Goal: Task Accomplishment & Management: Manage account settings

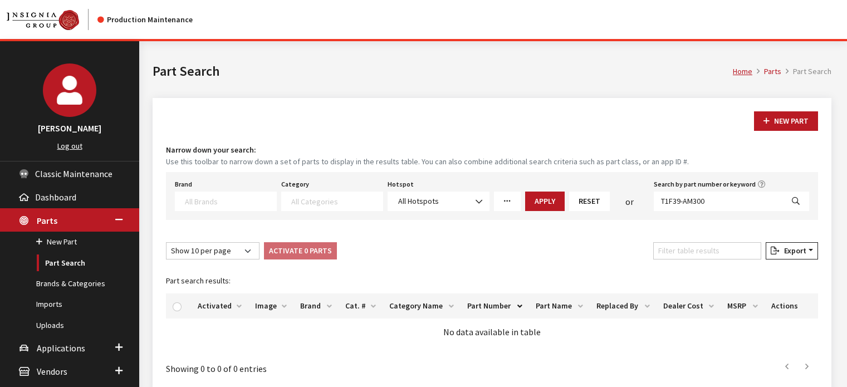
select select
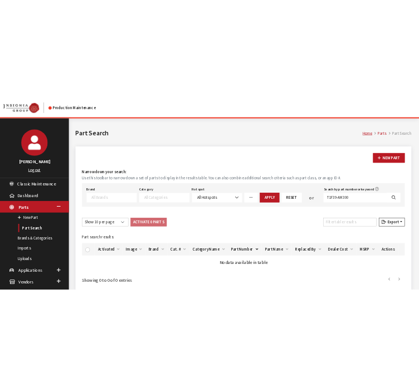
scroll to position [80, 0]
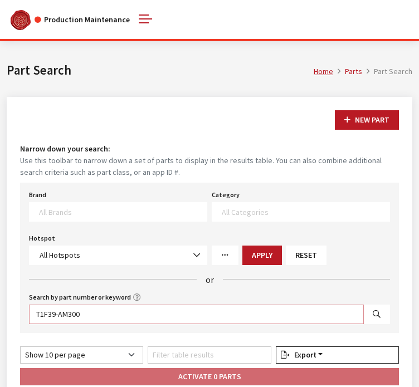
click at [74, 315] on input "T1F39-AM300" at bounding box center [196, 314] width 335 height 19
paste input "PT908-89254-02"
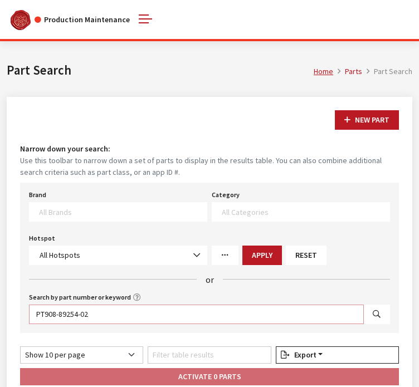
type input "PT908-89254-02"
select select
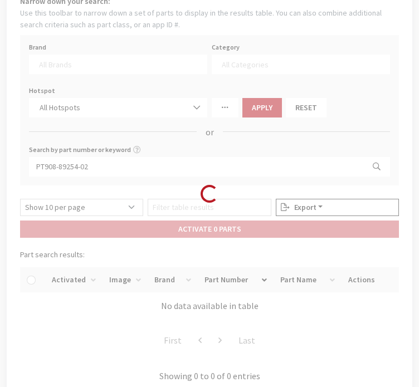
scroll to position [167, 0]
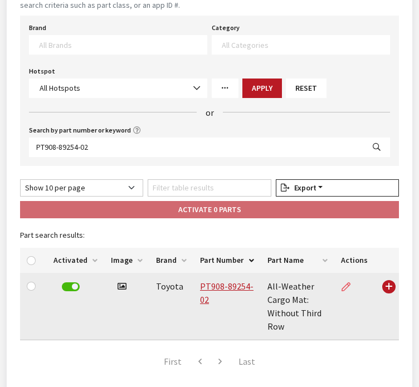
click at [345, 287] on icon at bounding box center [345, 287] width 9 height 9
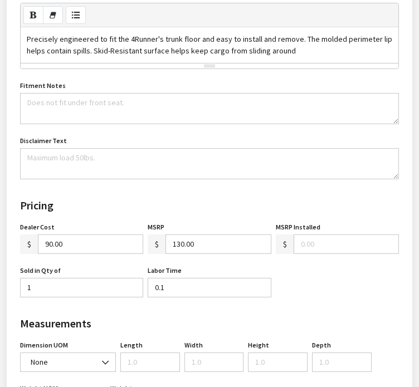
scroll to position [501, 0]
click at [69, 227] on div "Dealer Cost $ 90.00" at bounding box center [82, 236] width 128 height 35
click at [67, 242] on input "90.00" at bounding box center [90, 243] width 105 height 19
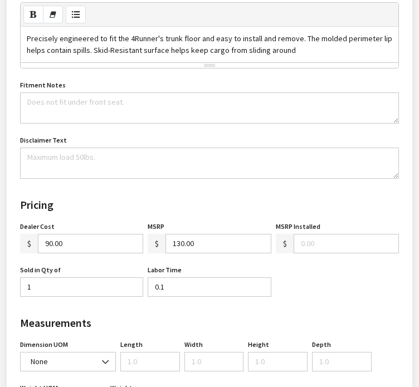
click at [67, 242] on input "90.00" at bounding box center [90, 243] width 105 height 19
type input "100.00"
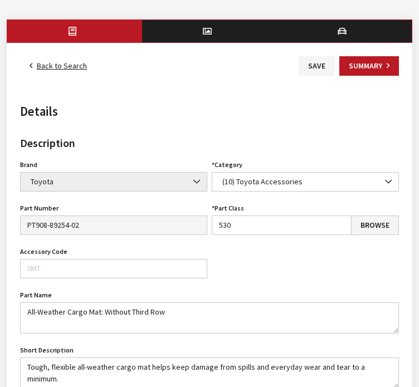
scroll to position [56, 0]
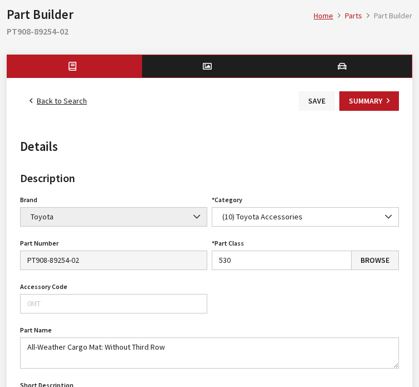
type input "140.00"
click at [316, 104] on button "Save" at bounding box center [317, 100] width 36 height 19
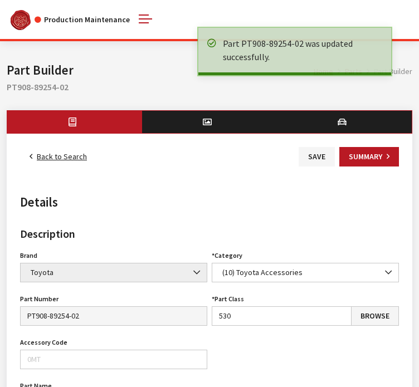
click at [80, 155] on link "Back to Search" at bounding box center [58, 156] width 76 height 19
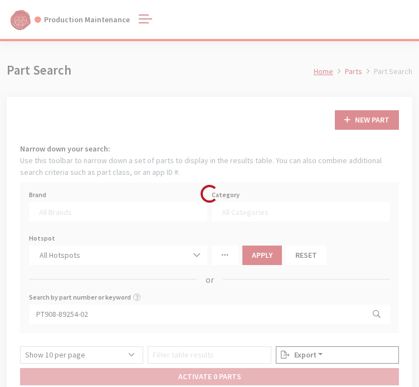
select select
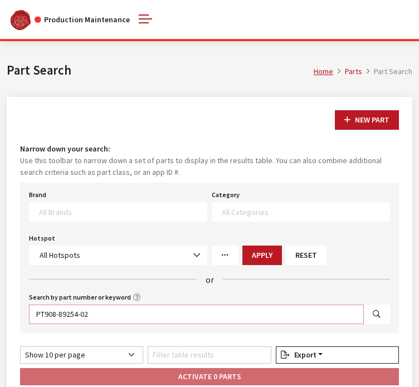
click at [145, 312] on input "PT908-89254-02" at bounding box center [196, 314] width 335 height 19
paste input "6"
type input "PT908-89256-02"
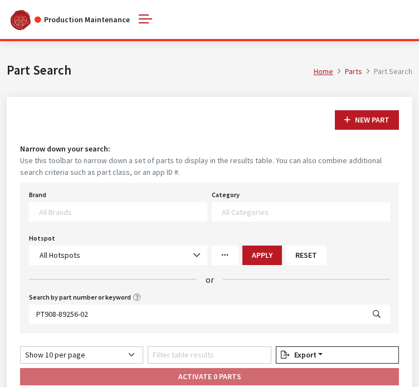
select select
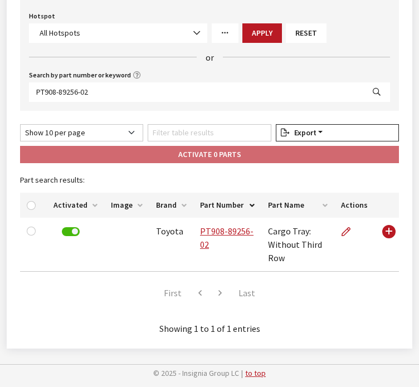
scroll to position [223, 0]
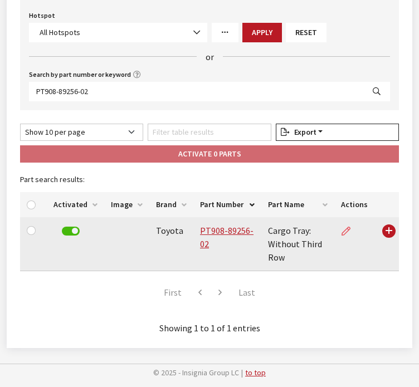
click at [353, 233] on link at bounding box center [350, 231] width 19 height 28
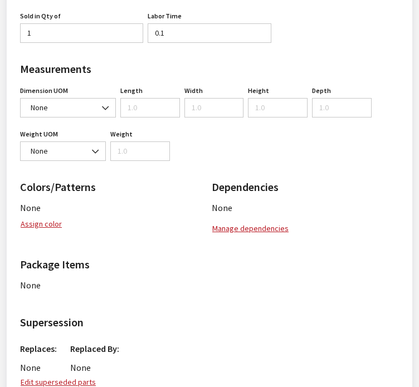
scroll to position [644, 0]
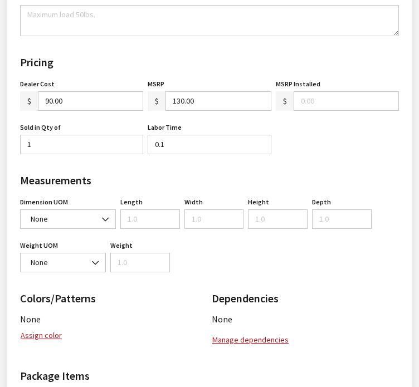
click at [49, 92] on input "90.00" at bounding box center [90, 100] width 105 height 19
type input "100.00"
click at [179, 96] on input "130.00" at bounding box center [217, 100] width 105 height 19
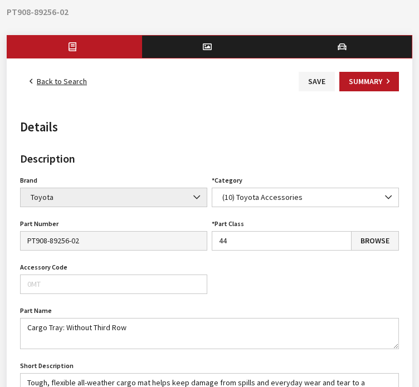
scroll to position [0, 0]
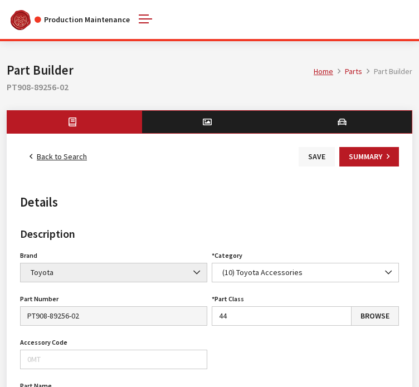
type input "140.00"
click at [328, 165] on button "Save" at bounding box center [317, 156] width 36 height 19
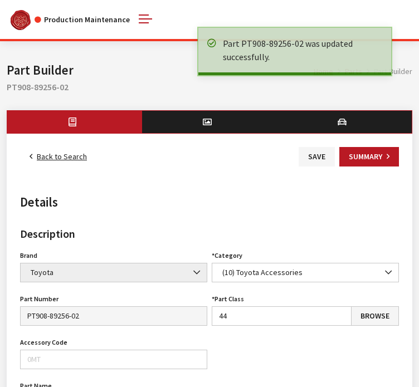
click at [78, 158] on link "Back to Search" at bounding box center [58, 156] width 76 height 19
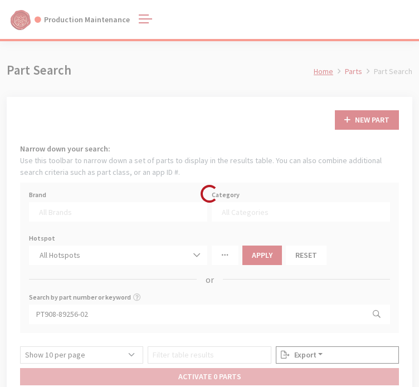
select select
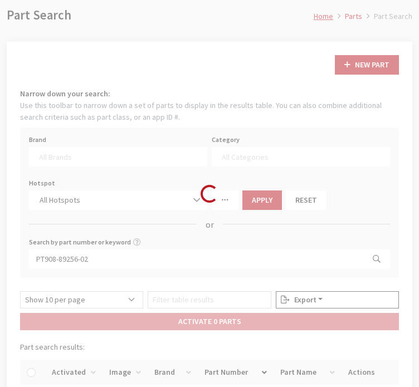
scroll to position [56, 0]
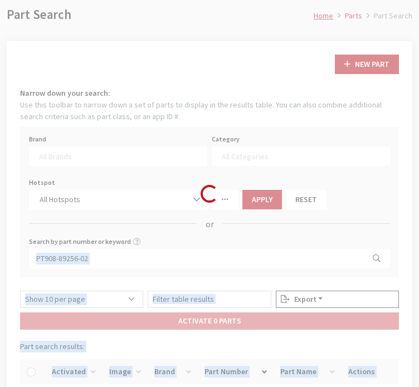
click at [99, 258] on div "Modal title Cancel Yes OK Modal title OK Modal title Cancel Apply Home Parts Pa…" at bounding box center [209, 260] width 419 height 549
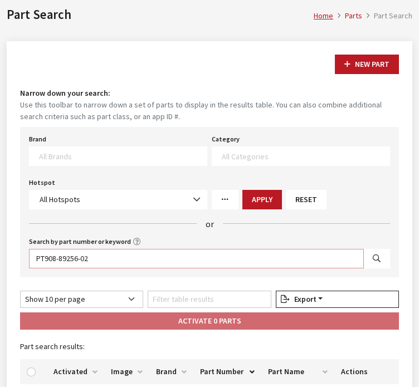
click at [99, 258] on input "PT908-89256-02" at bounding box center [196, 258] width 335 height 19
paste input "12-42230"
type input "PT912-42230"
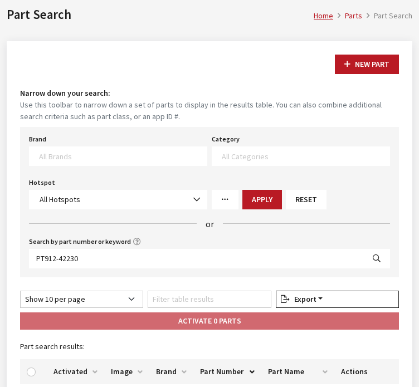
select select
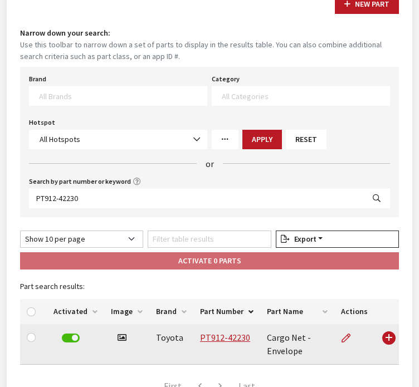
scroll to position [216, 0]
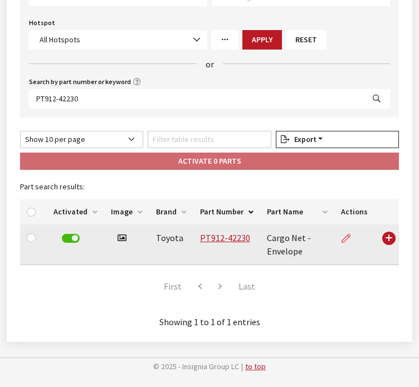
click at [354, 232] on link at bounding box center [350, 238] width 19 height 28
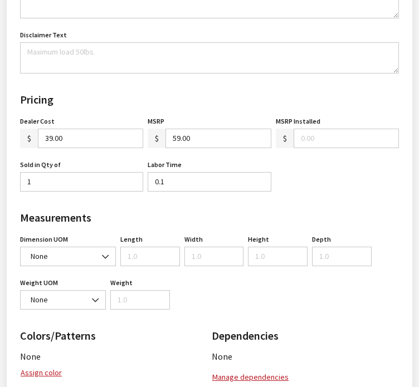
scroll to position [668, 0]
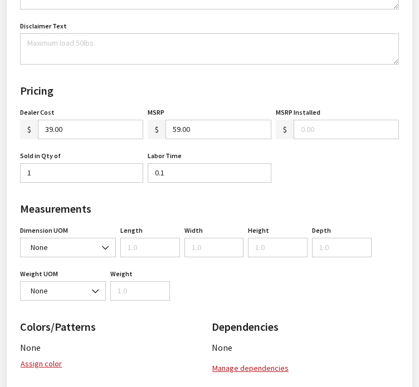
click at [72, 124] on input "39.00" at bounding box center [90, 129] width 105 height 19
type input "45.00"
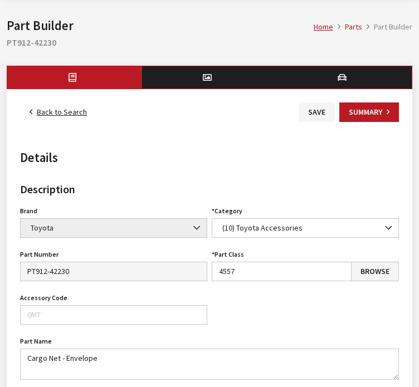
scroll to position [0, 0]
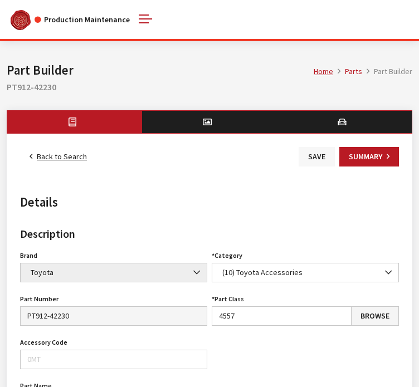
type input "65.00"
click at [331, 159] on button "Save" at bounding box center [317, 156] width 36 height 19
click at [317, 153] on button "Save" at bounding box center [317, 156] width 36 height 19
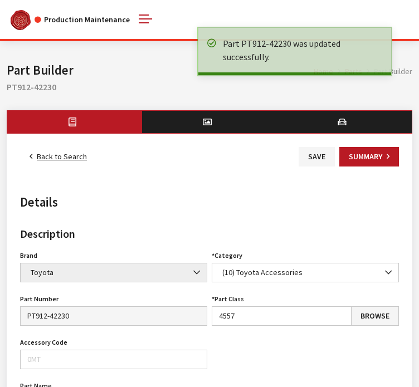
click at [58, 155] on link "Back to Search" at bounding box center [58, 156] width 76 height 19
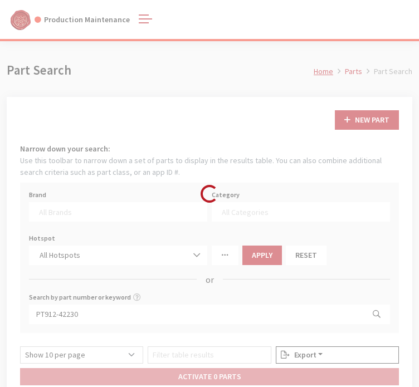
select select
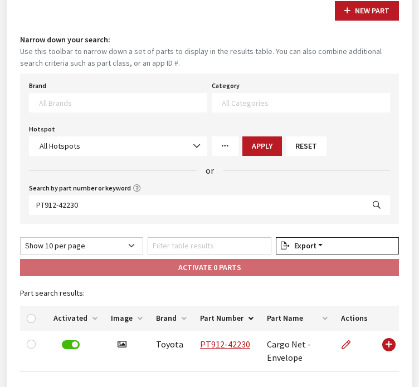
scroll to position [111, 0]
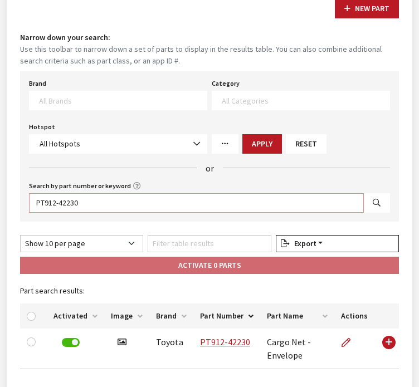
click at [119, 207] on input "PT912-42230" at bounding box center [196, 202] width 335 height 19
paste input "36-12100-03"
type input "PT936-12100-03"
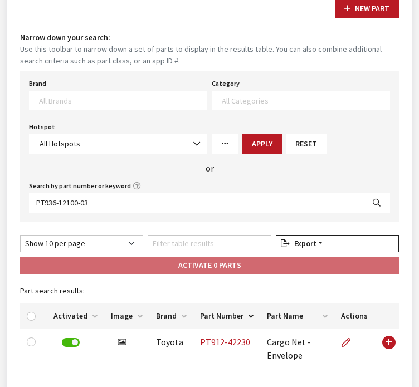
select select
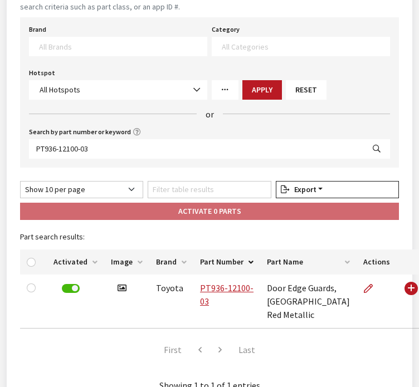
scroll to position [242, 0]
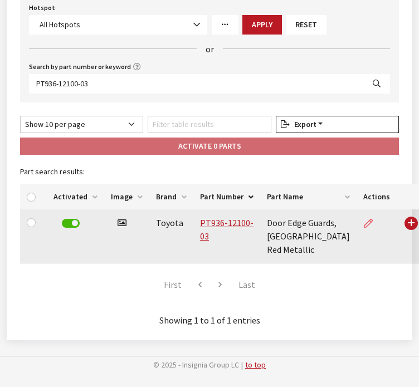
click at [364, 219] on icon at bounding box center [368, 223] width 9 height 9
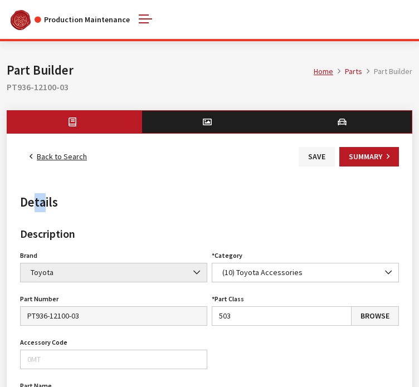
drag, startPoint x: 41, startPoint y: 175, endPoint x: 38, endPoint y: 159, distance: 16.4
click at [47, 154] on link "Back to Search" at bounding box center [58, 156] width 76 height 19
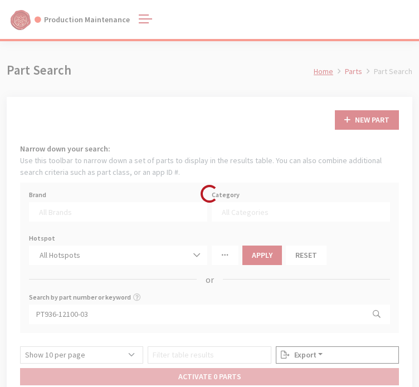
select select
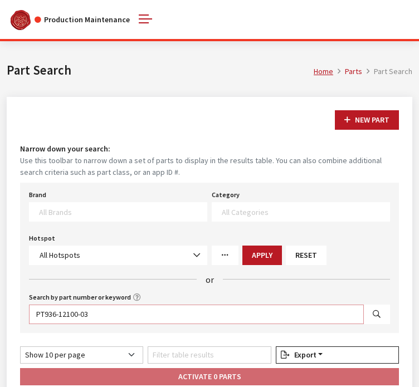
click at [116, 311] on input "PT936-12100-03" at bounding box center [196, 314] width 335 height 19
paste input "54-3422"
type input "PT954-34223"
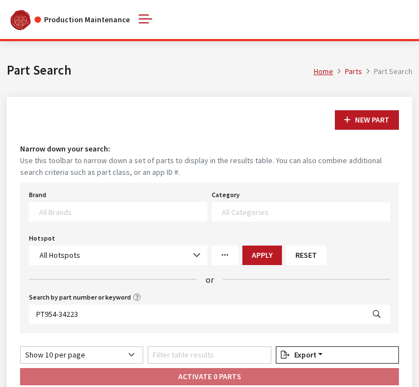
select select
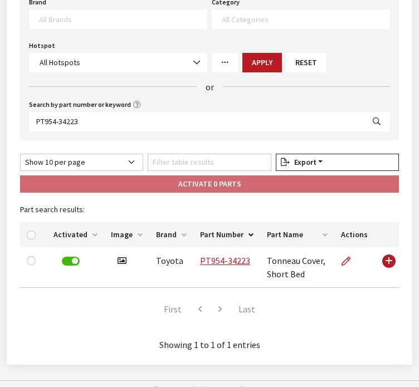
scroll to position [216, 0]
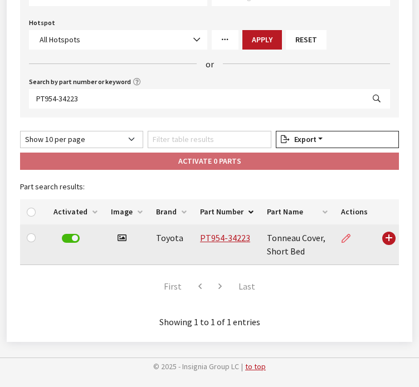
click at [345, 238] on icon at bounding box center [345, 238] width 9 height 9
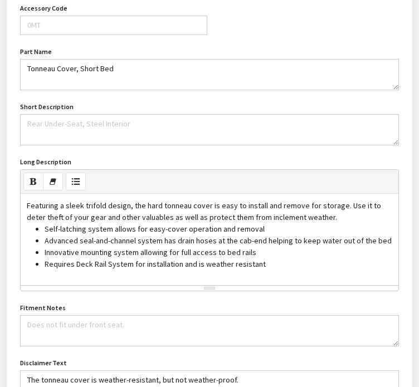
scroll to position [668, 0]
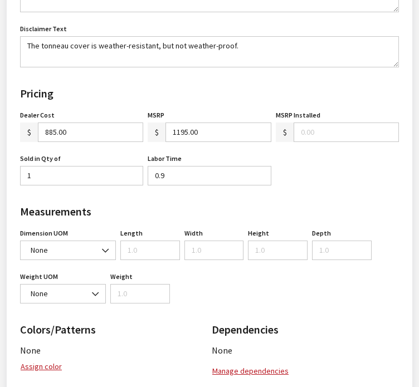
click at [83, 128] on input "885.00" at bounding box center [90, 132] width 105 height 19
click at [84, 128] on input "885.00" at bounding box center [90, 132] width 105 height 19
type input "925.00"
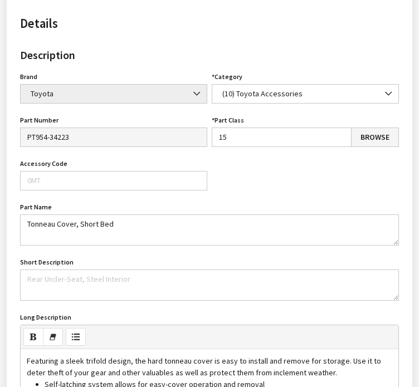
scroll to position [56, 0]
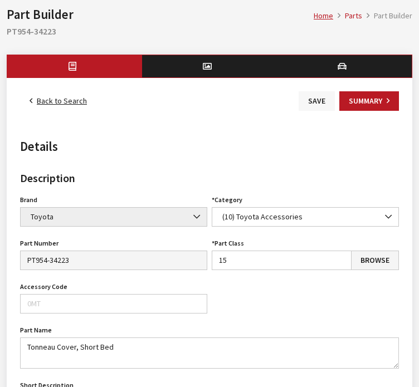
click at [310, 105] on button "Save" at bounding box center [317, 100] width 36 height 19
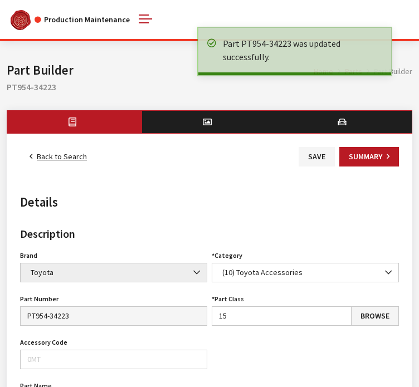
click at [58, 156] on link "Back to Search" at bounding box center [58, 156] width 76 height 19
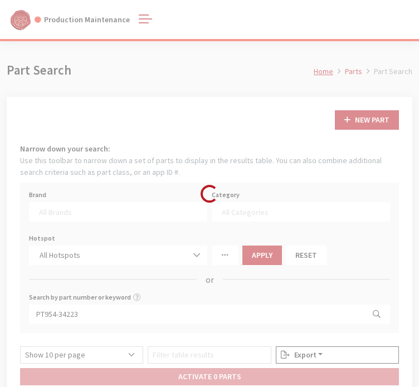
select select
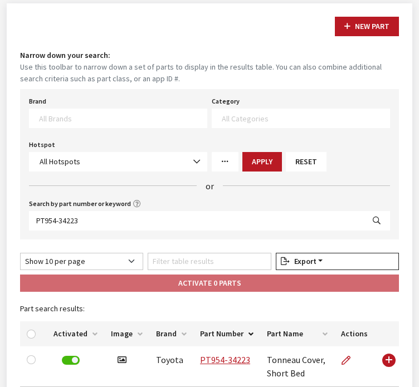
scroll to position [216, 0]
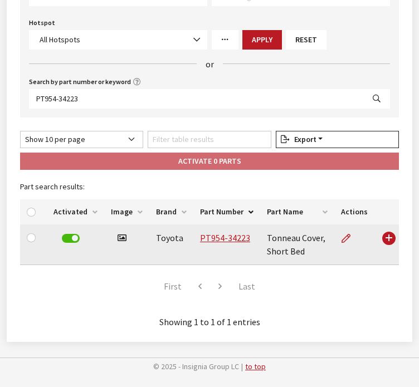
click at [339, 238] on td at bounding box center [354, 244] width 40 height 41
click at [344, 238] on icon at bounding box center [345, 238] width 9 height 9
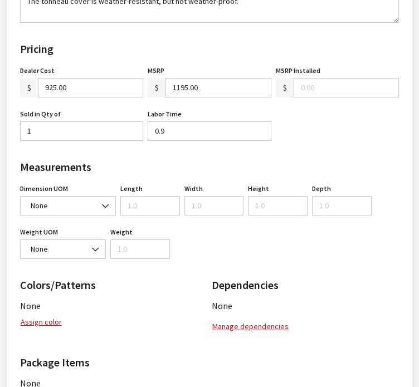
scroll to position [613, 0]
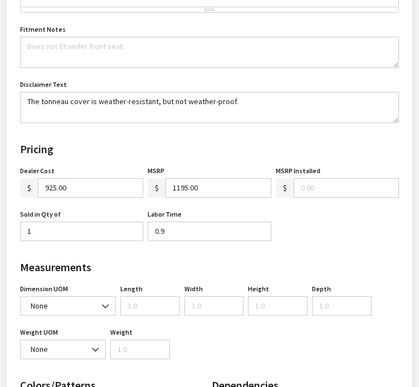
click at [90, 186] on input "925.00" at bounding box center [90, 187] width 105 height 19
click at [90, 185] on input "925.00" at bounding box center [90, 187] width 105 height 19
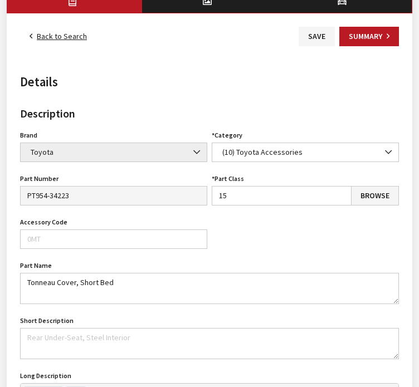
scroll to position [0, 0]
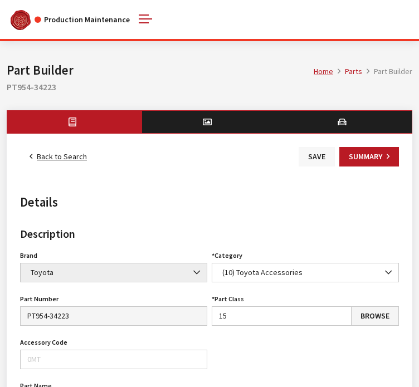
type input "885.00"
click at [316, 158] on button "Save" at bounding box center [317, 156] width 36 height 19
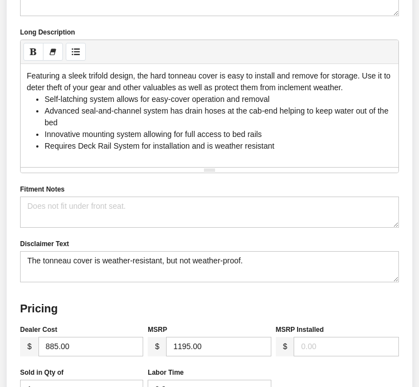
scroll to position [557, 0]
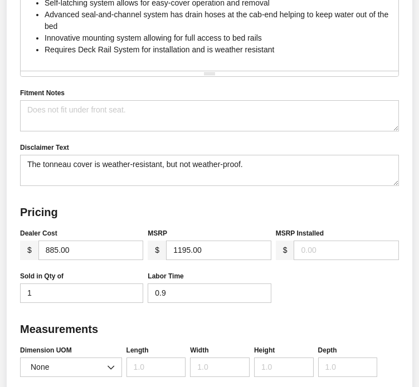
click at [107, 241] on input "885.00" at bounding box center [90, 250] width 105 height 19
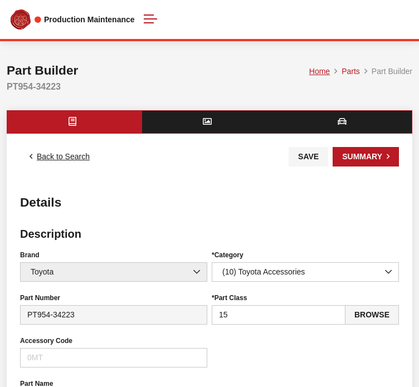
scroll to position [0, 0]
type input "925.00"
click at [309, 151] on button "Save" at bounding box center [309, 156] width 40 height 19
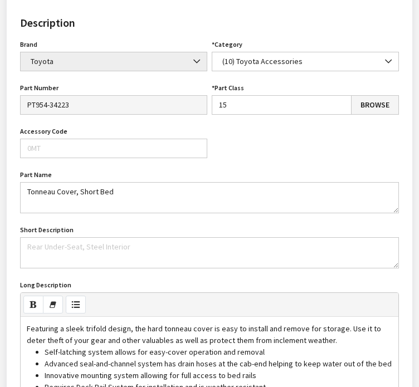
scroll to position [111, 0]
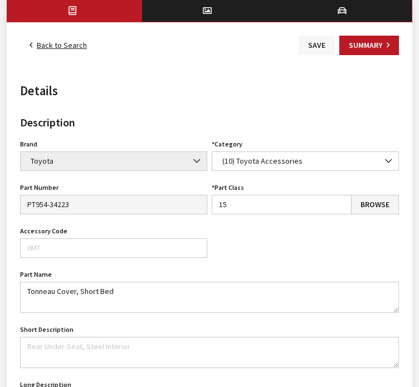
click at [330, 46] on button "Save" at bounding box center [317, 45] width 36 height 19
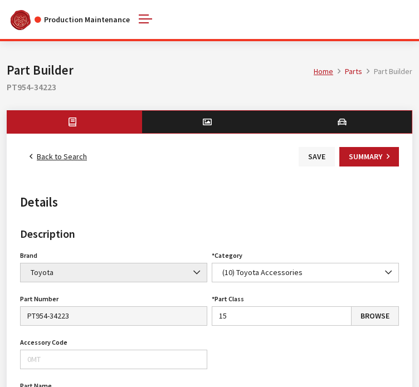
click at [319, 164] on button "Save" at bounding box center [317, 156] width 36 height 19
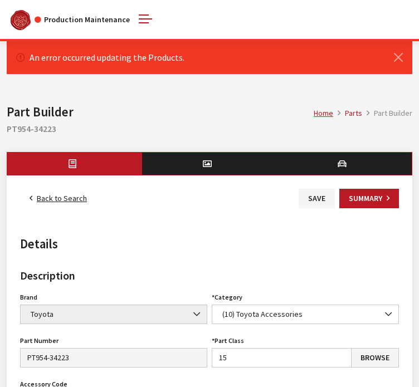
click at [70, 202] on link "Back to Search" at bounding box center [58, 198] width 76 height 19
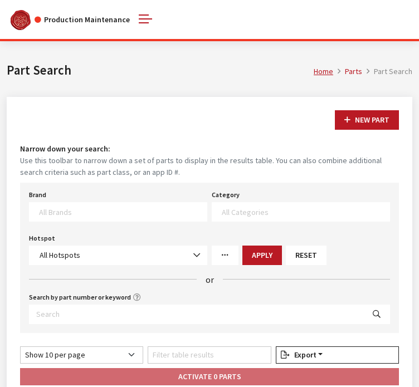
select select
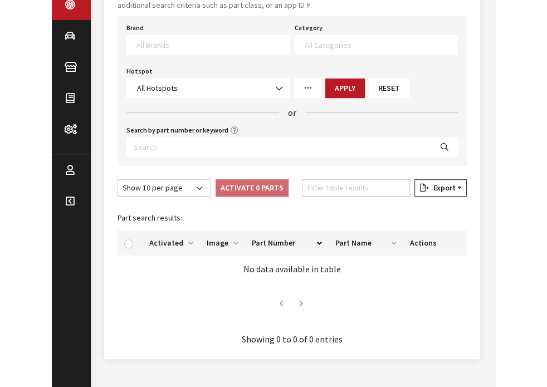
scroll to position [167, 0]
